Goal: Book appointment/travel/reservation

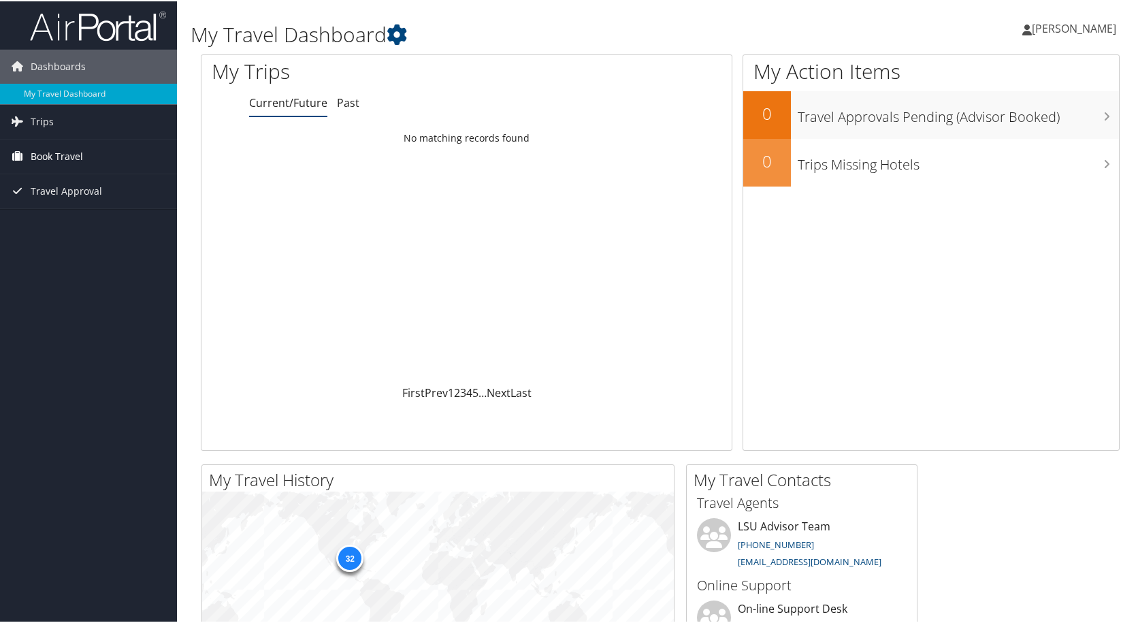
click at [71, 159] on span "Book Travel" at bounding box center [57, 155] width 52 height 34
click at [69, 186] on link "Approval Request (Beta)" at bounding box center [88, 182] width 177 height 20
click at [35, 159] on span "Book Travel" at bounding box center [57, 155] width 52 height 34
click at [46, 201] on link "Book/Manage Online Trips" at bounding box center [88, 203] width 177 height 20
